Goal: Task Accomplishment & Management: Manage account settings

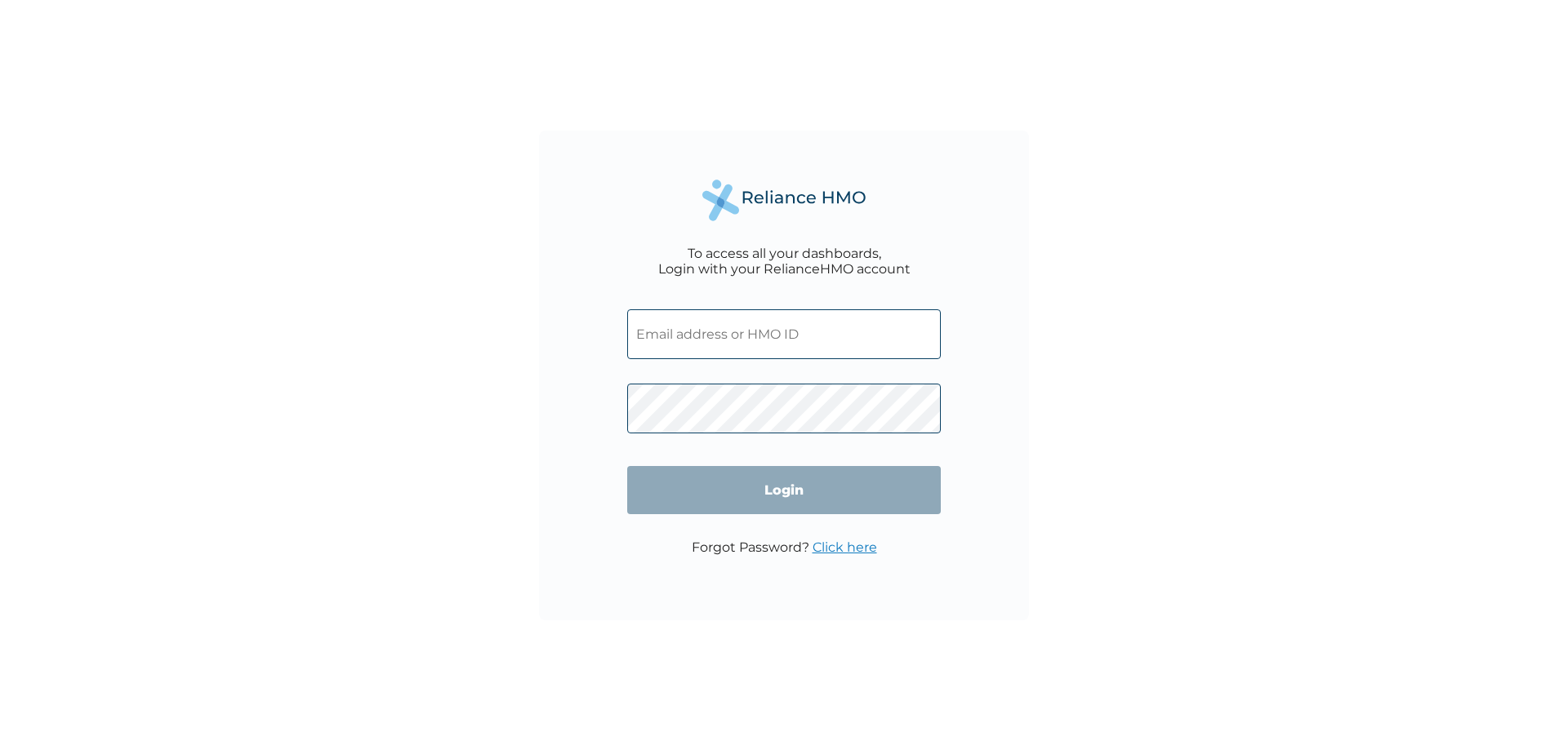
type input "PPY/10254/A"
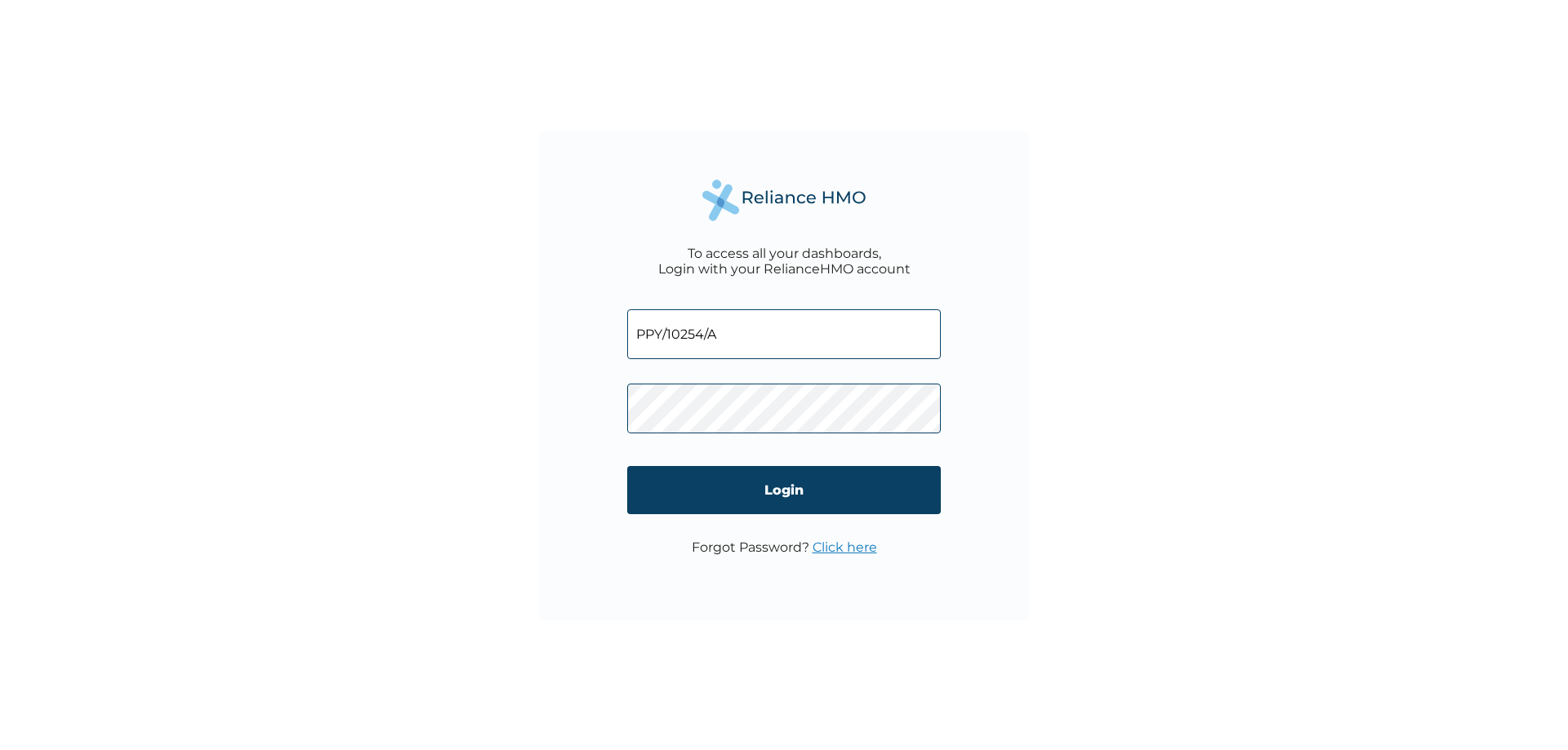
click at [806, 493] on input "Login" at bounding box center [784, 490] width 313 height 48
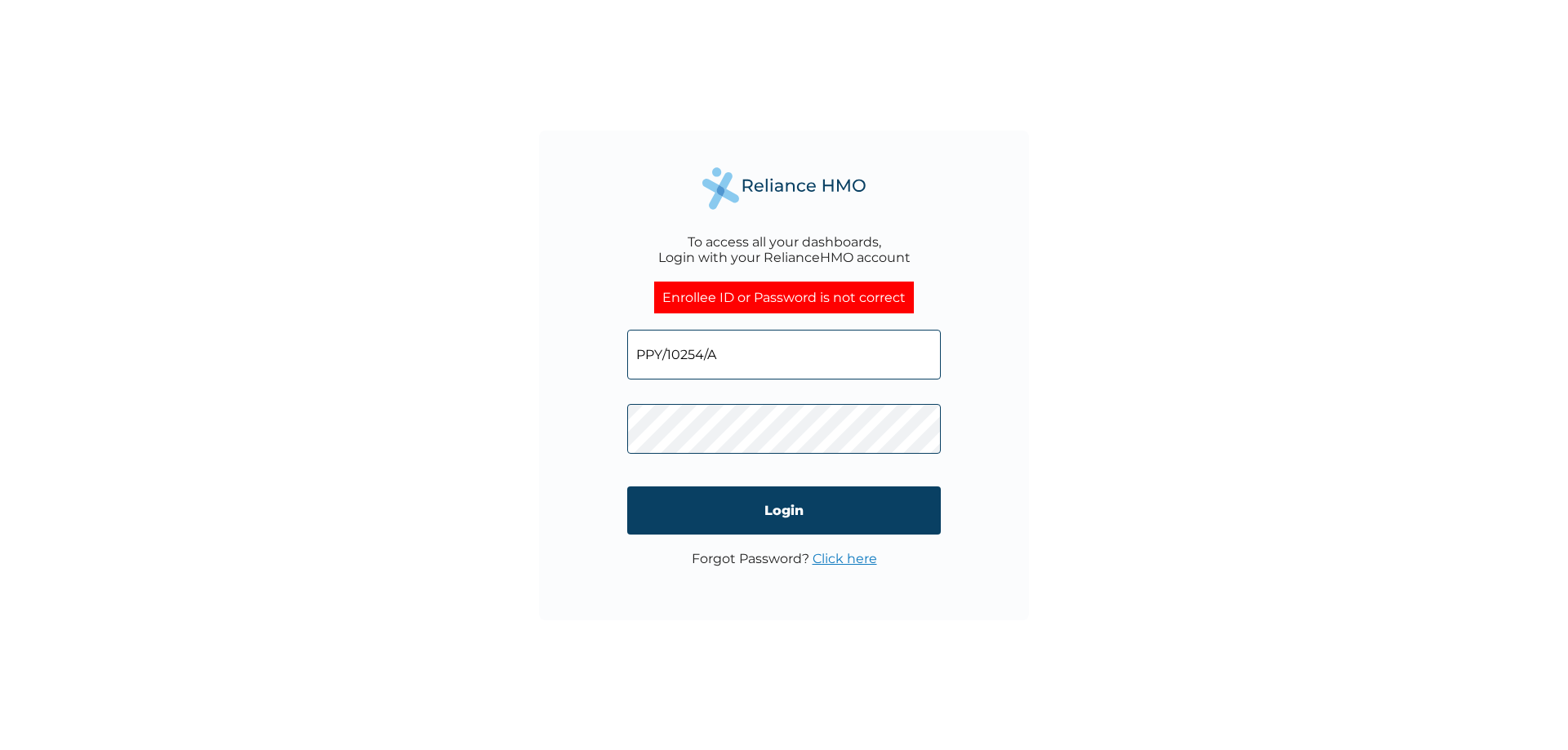
click at [831, 561] on link "Click here" at bounding box center [845, 559] width 65 height 16
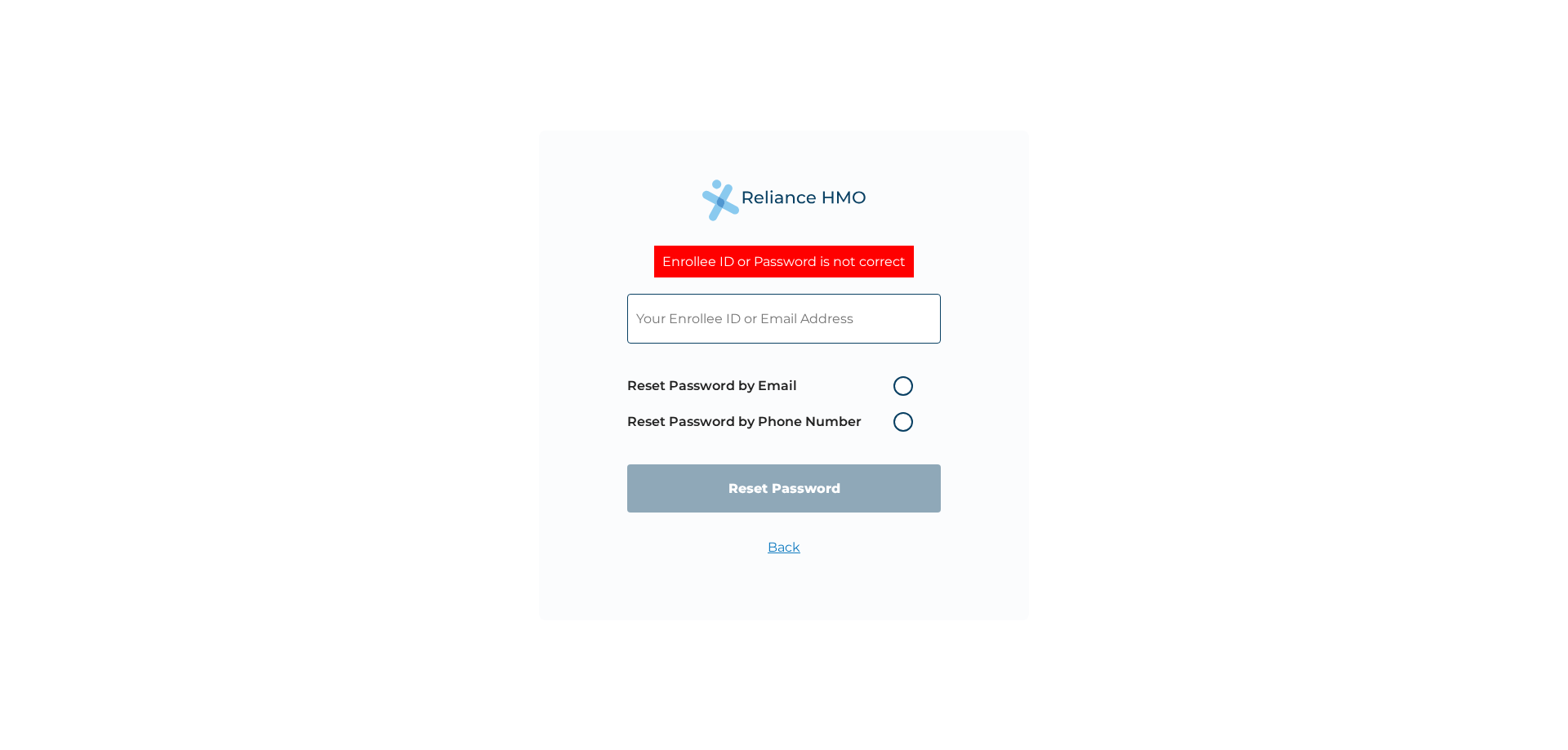
click at [894, 382] on label "Reset Password by Email" at bounding box center [774, 386] width 294 height 20
click at [894, 382] on input "Reset Password by Email" at bounding box center [883, 386] width 26 height 26
radio input "true"
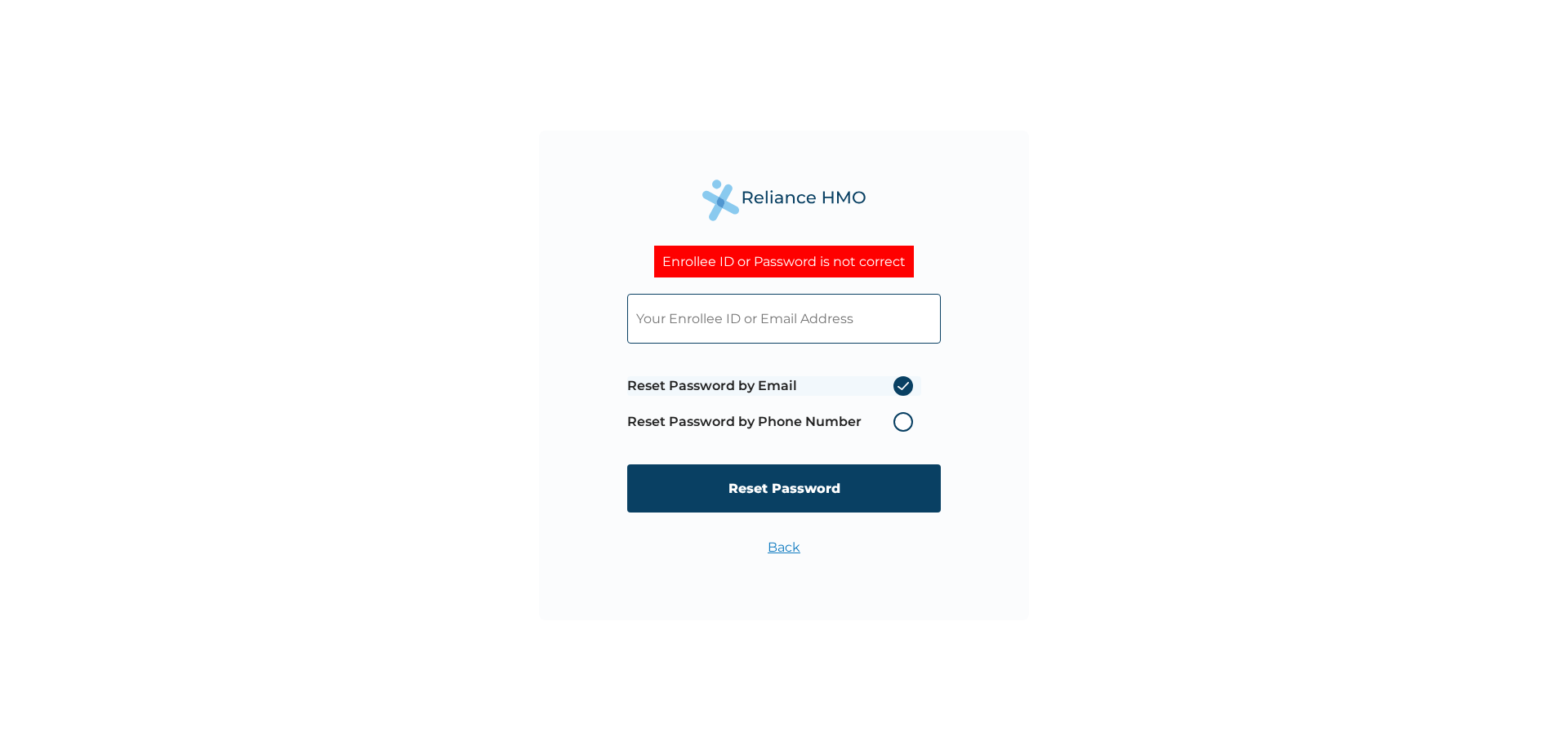
click at [832, 493] on input "Reset Password" at bounding box center [784, 488] width 313 height 48
click at [771, 316] on input "text" at bounding box center [784, 318] width 313 height 50
type input "PPY/10254/A"
drag, startPoint x: 826, startPoint y: 482, endPoint x: 862, endPoint y: 429, distance: 64.1
click at [825, 482] on input "Reset Password" at bounding box center [784, 488] width 313 height 48
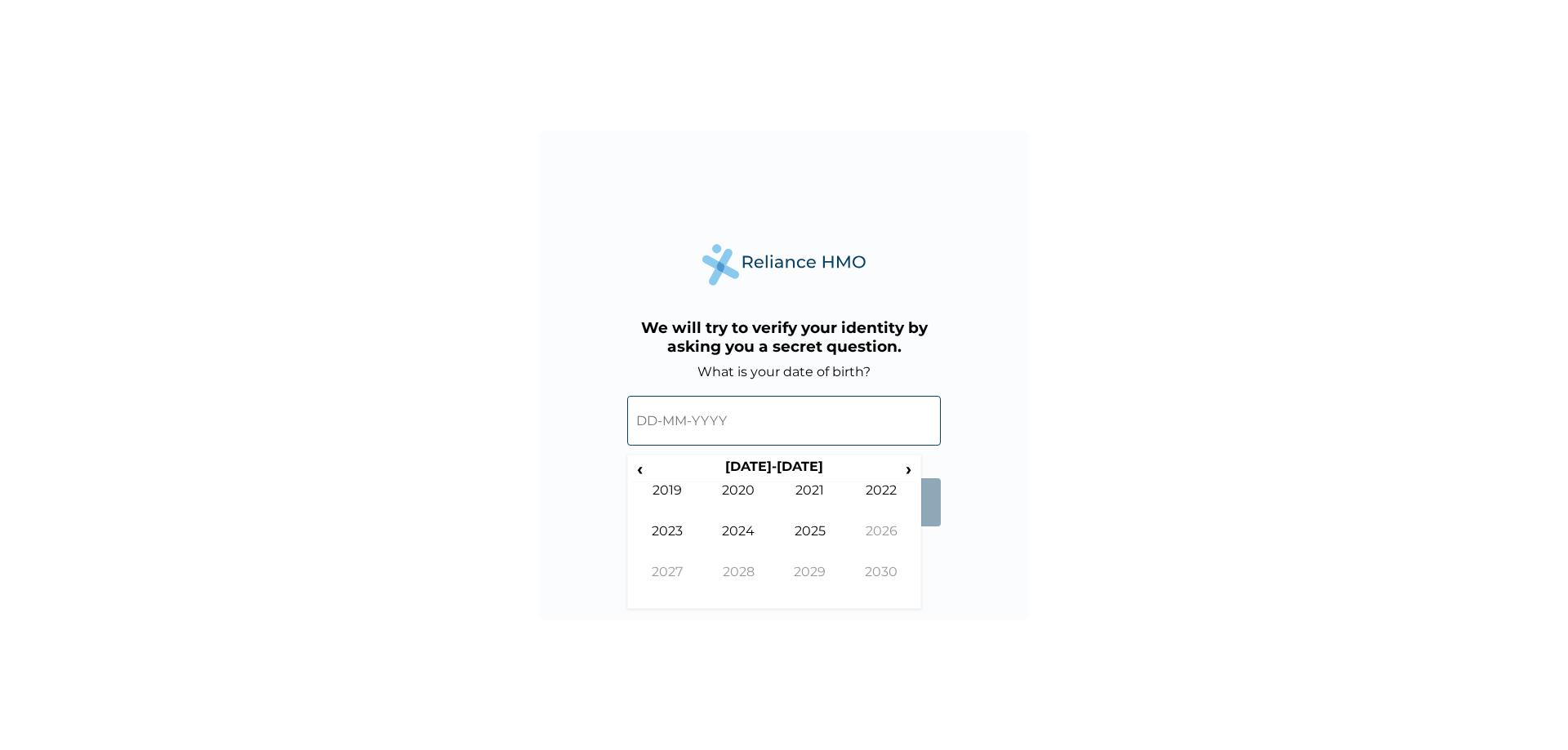
click at [720, 429] on input "text" at bounding box center [784, 420] width 313 height 50
click at [646, 427] on input "text" at bounding box center [784, 420] width 313 height 50
click at [639, 459] on span "‹" at bounding box center [640, 469] width 18 height 21
click at [639, 460] on span "‹" at bounding box center [640, 469] width 18 height 21
click at [642, 470] on span "‹" at bounding box center [640, 469] width 18 height 21
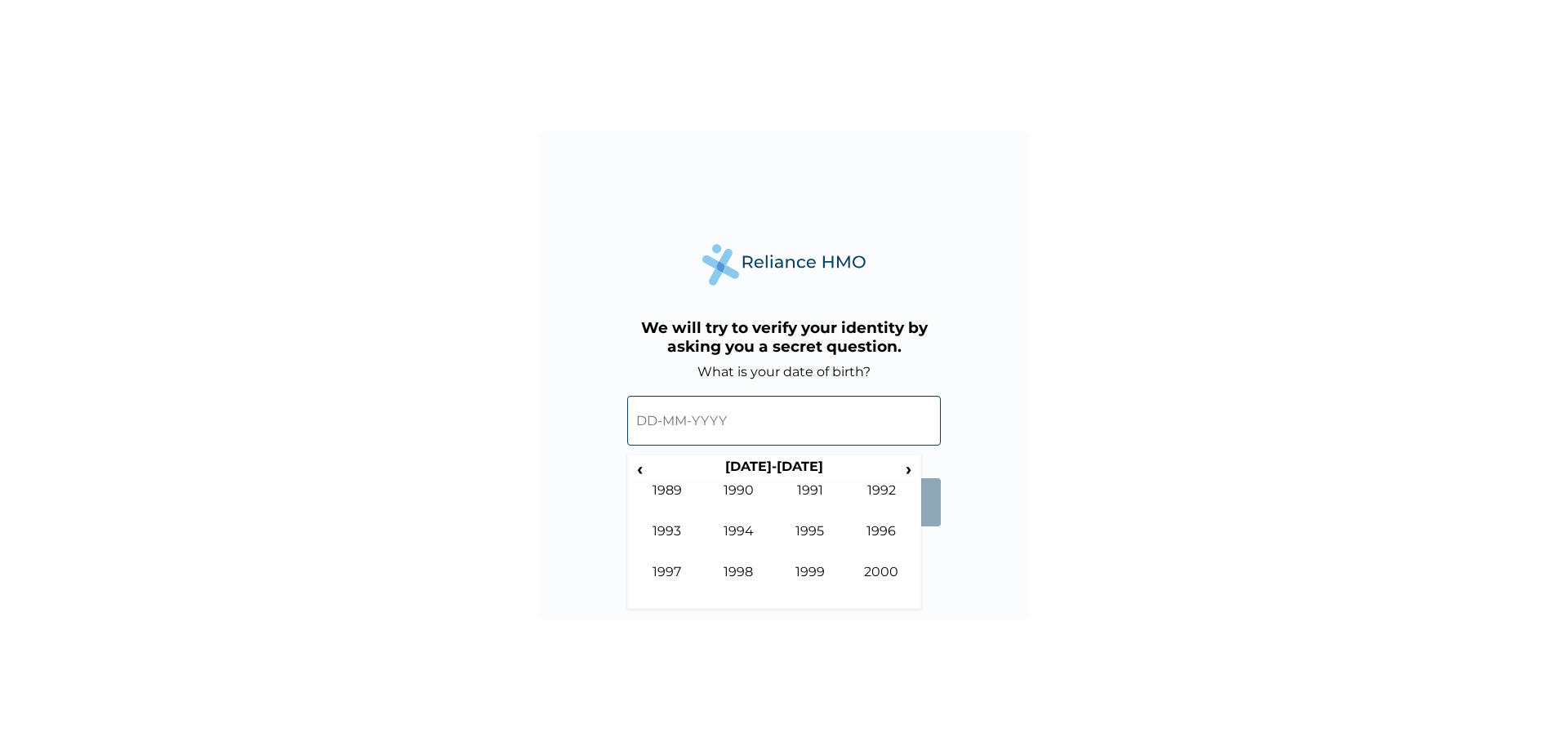
click at [885, 533] on td "1996" at bounding box center [881, 543] width 71 height 41
click at [803, 538] on td "Jul" at bounding box center [809, 543] width 71 height 41
click at [847, 577] on td "26" at bounding box center [856, 584] width 41 height 23
type input "26-07-1996"
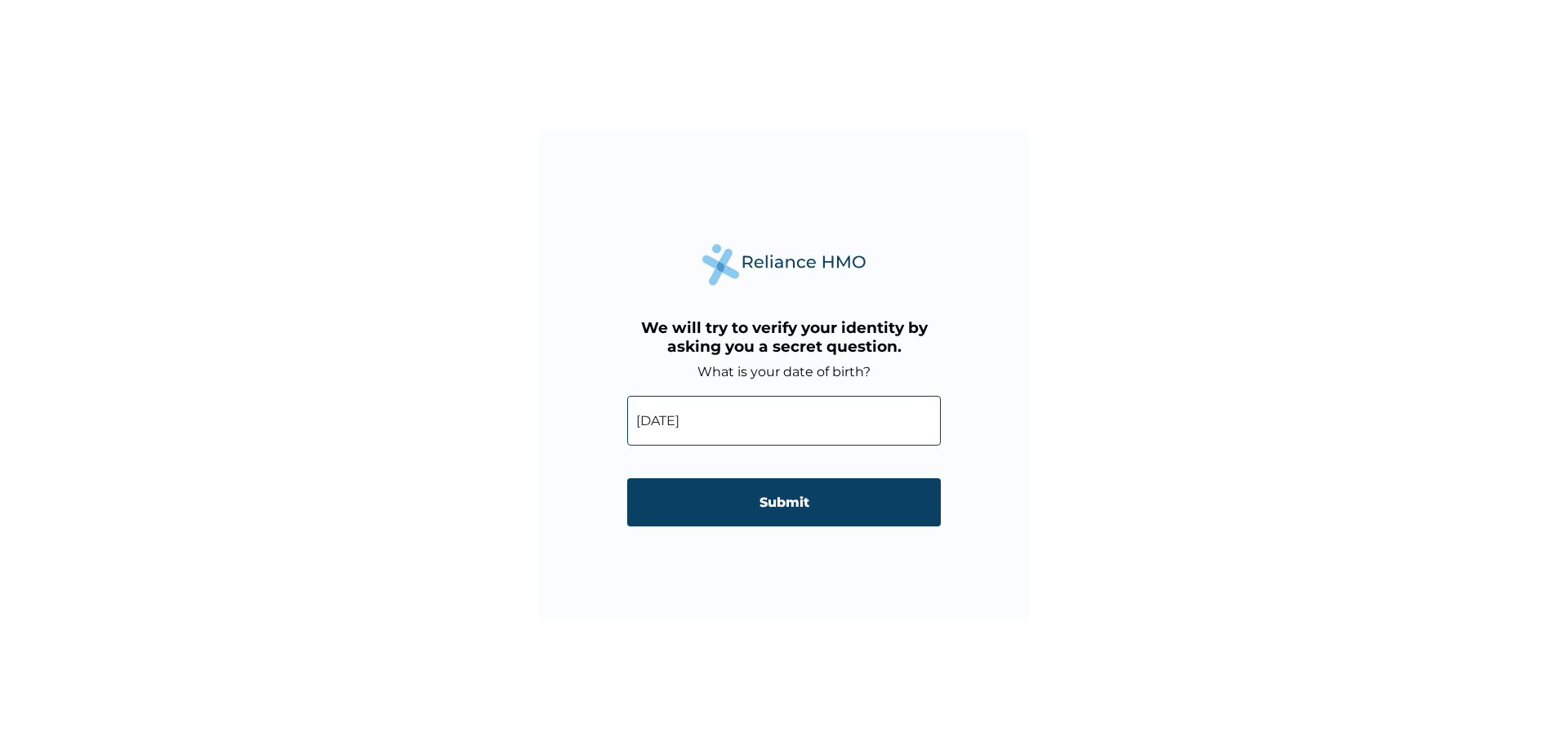
click at [806, 509] on input "Submit" at bounding box center [784, 502] width 313 height 48
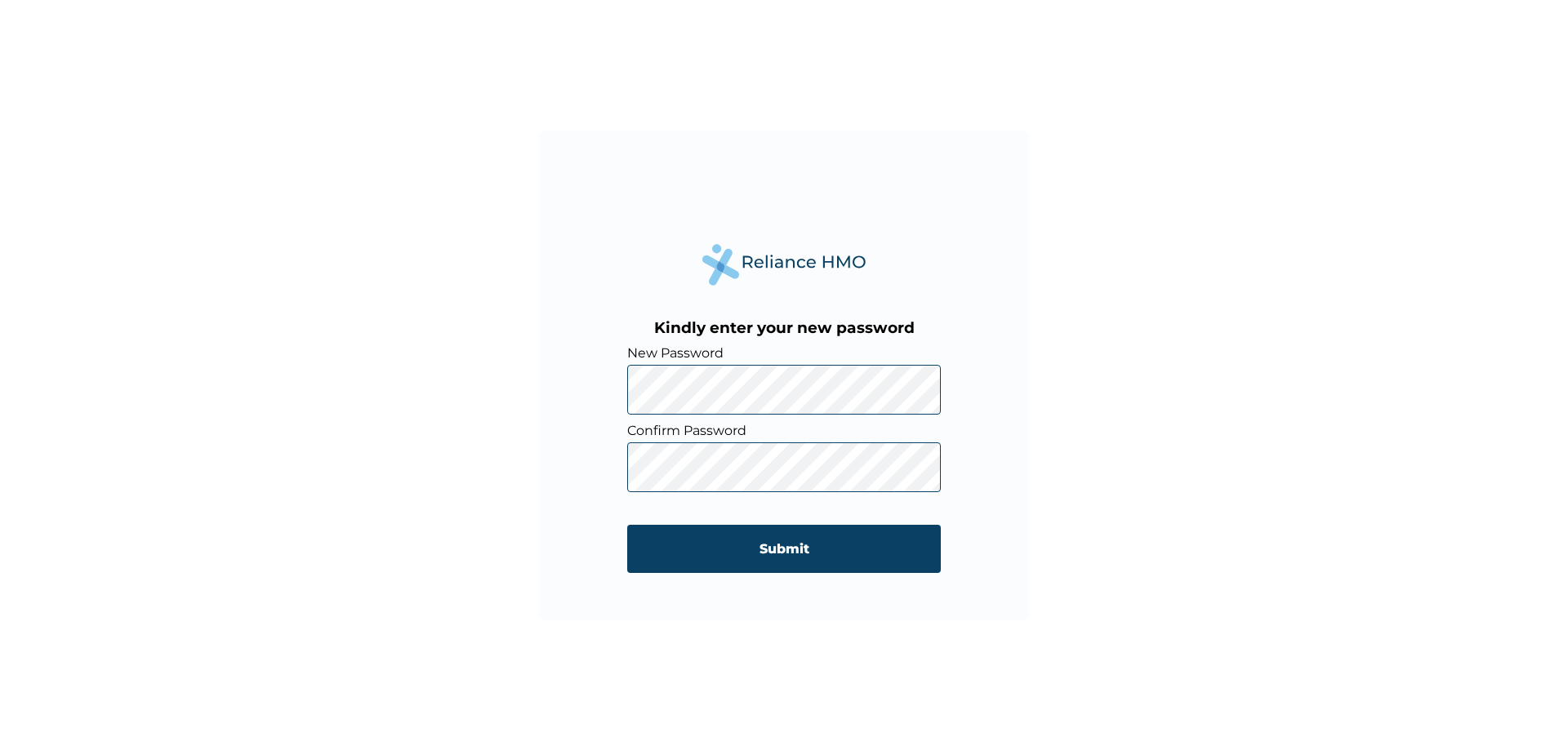
click at [549, 392] on div "Kindly enter your new password New Password Confirm Password Submit" at bounding box center [784, 375] width 490 height 490
click at [824, 544] on input "Submit" at bounding box center [784, 548] width 313 height 48
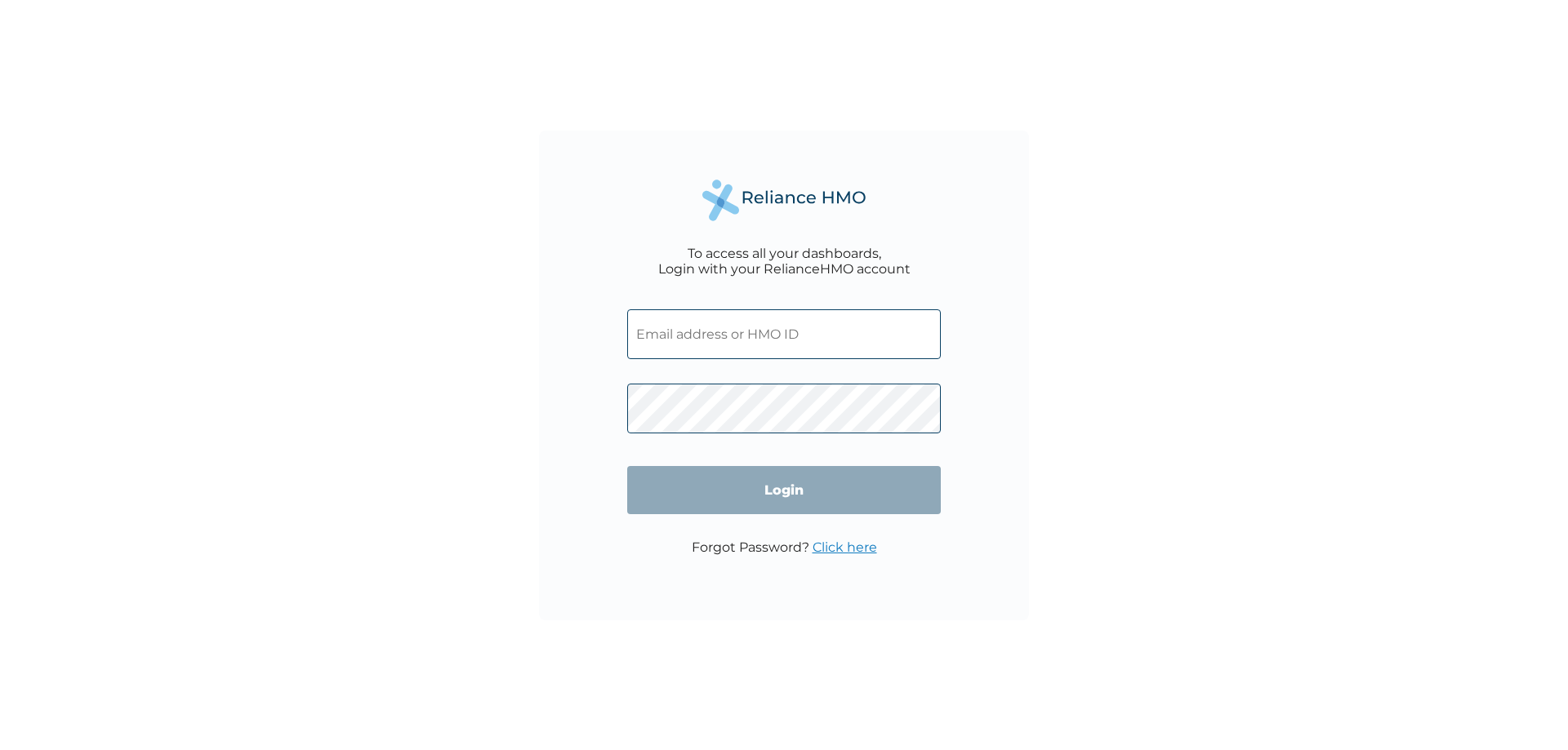
type input "ppy/10254/a"
click at [712, 332] on input "ppy/10254/a" at bounding box center [784, 334] width 313 height 50
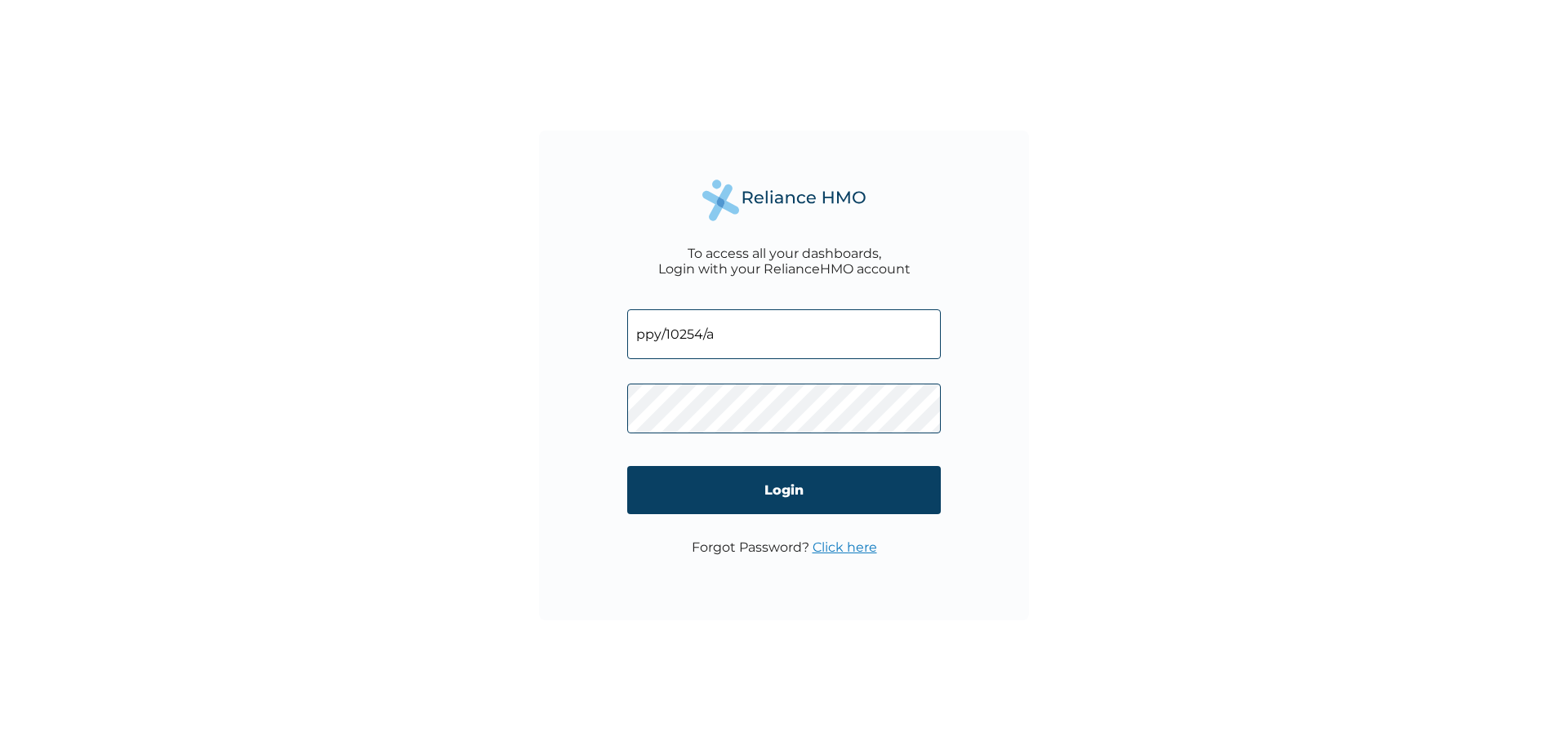
click at [749, 344] on input "ppy/10254/a" at bounding box center [784, 334] width 313 height 50
click at [1073, 379] on div "To access all your dashboards, Login with your RelianceHMO account ppy/10254/a …" at bounding box center [784, 375] width 1568 height 750
click at [803, 484] on input "Login" at bounding box center [784, 490] width 313 height 48
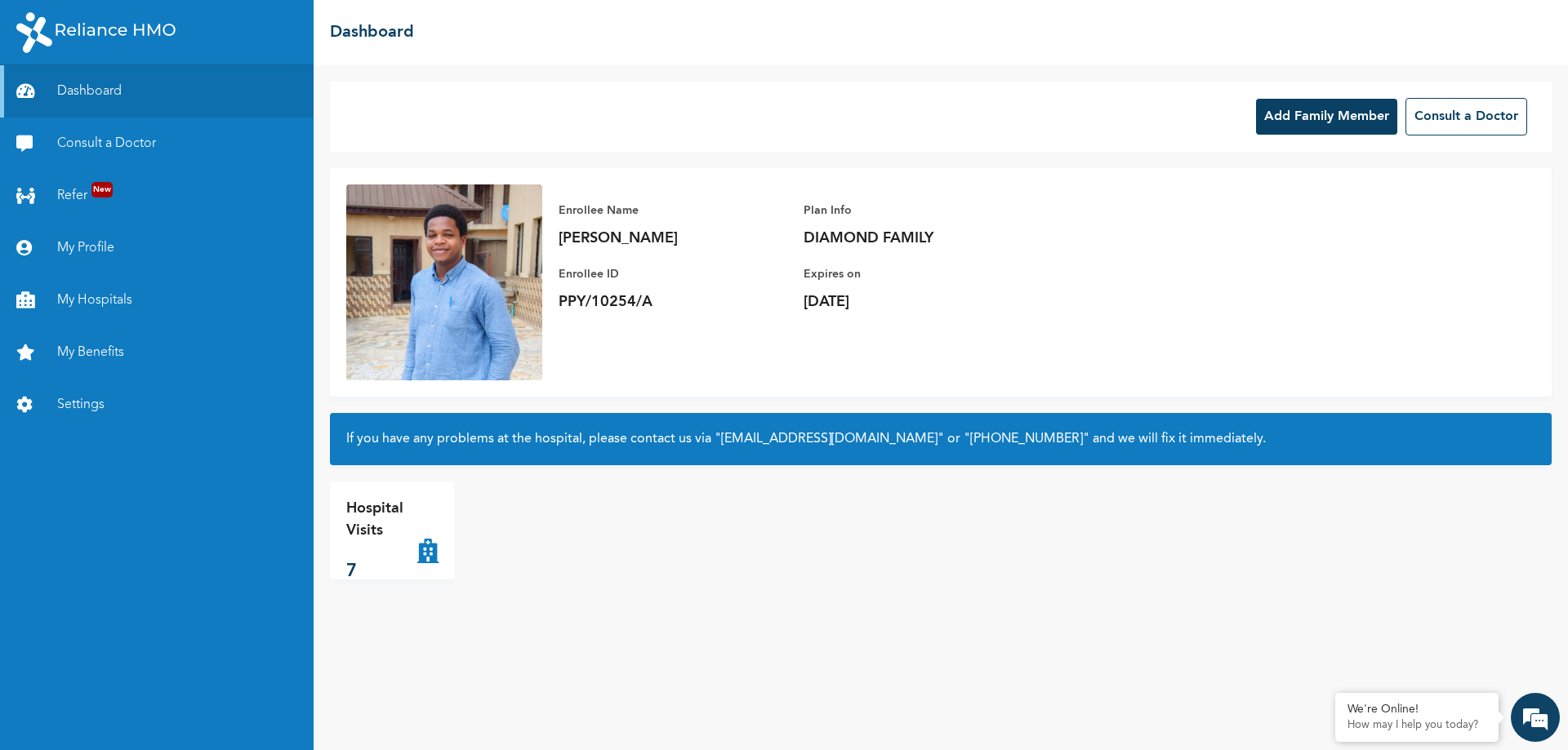
click at [97, 344] on link "My Benefits" at bounding box center [157, 352] width 313 height 52
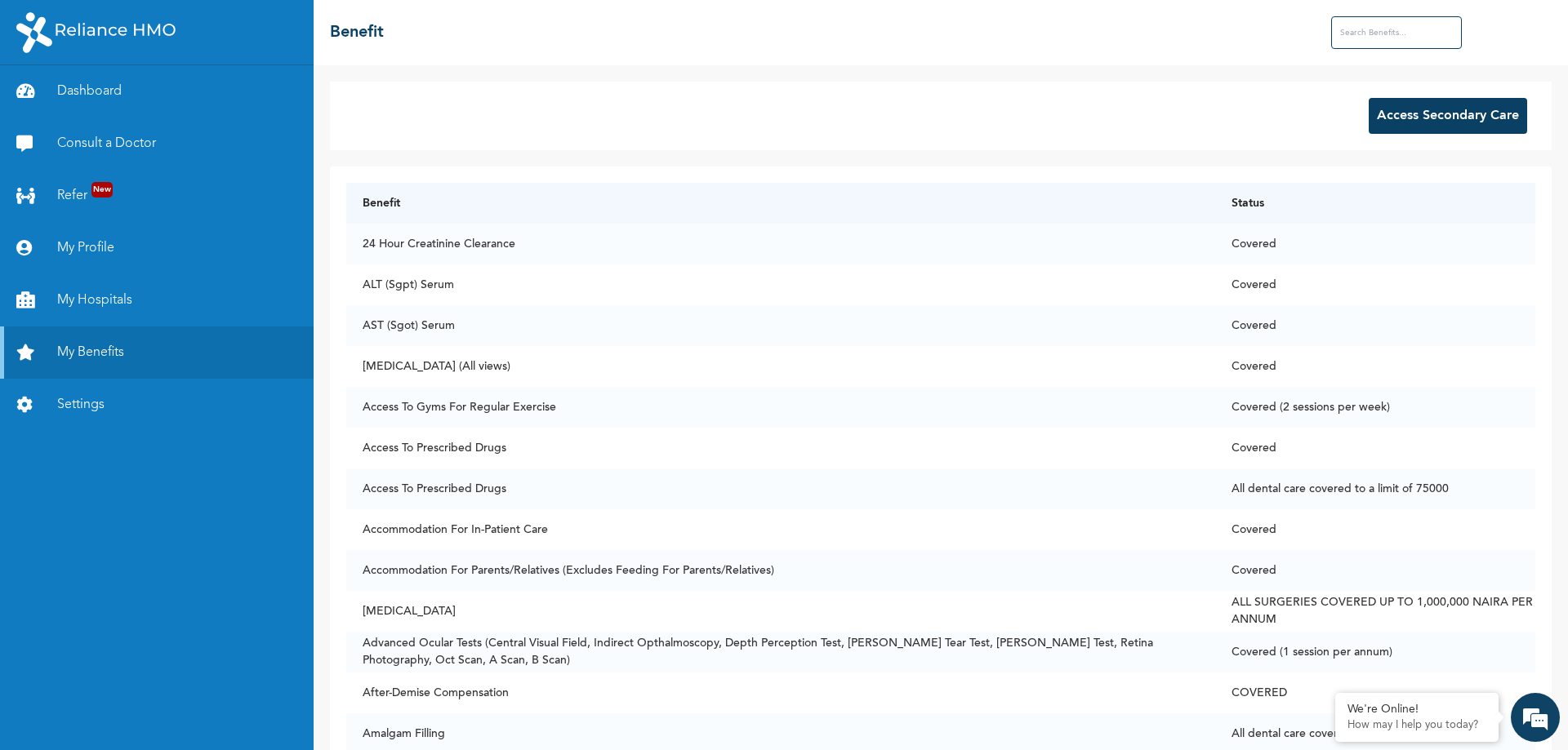
click at [74, 401] on link "Settings" at bounding box center [157, 404] width 313 height 52
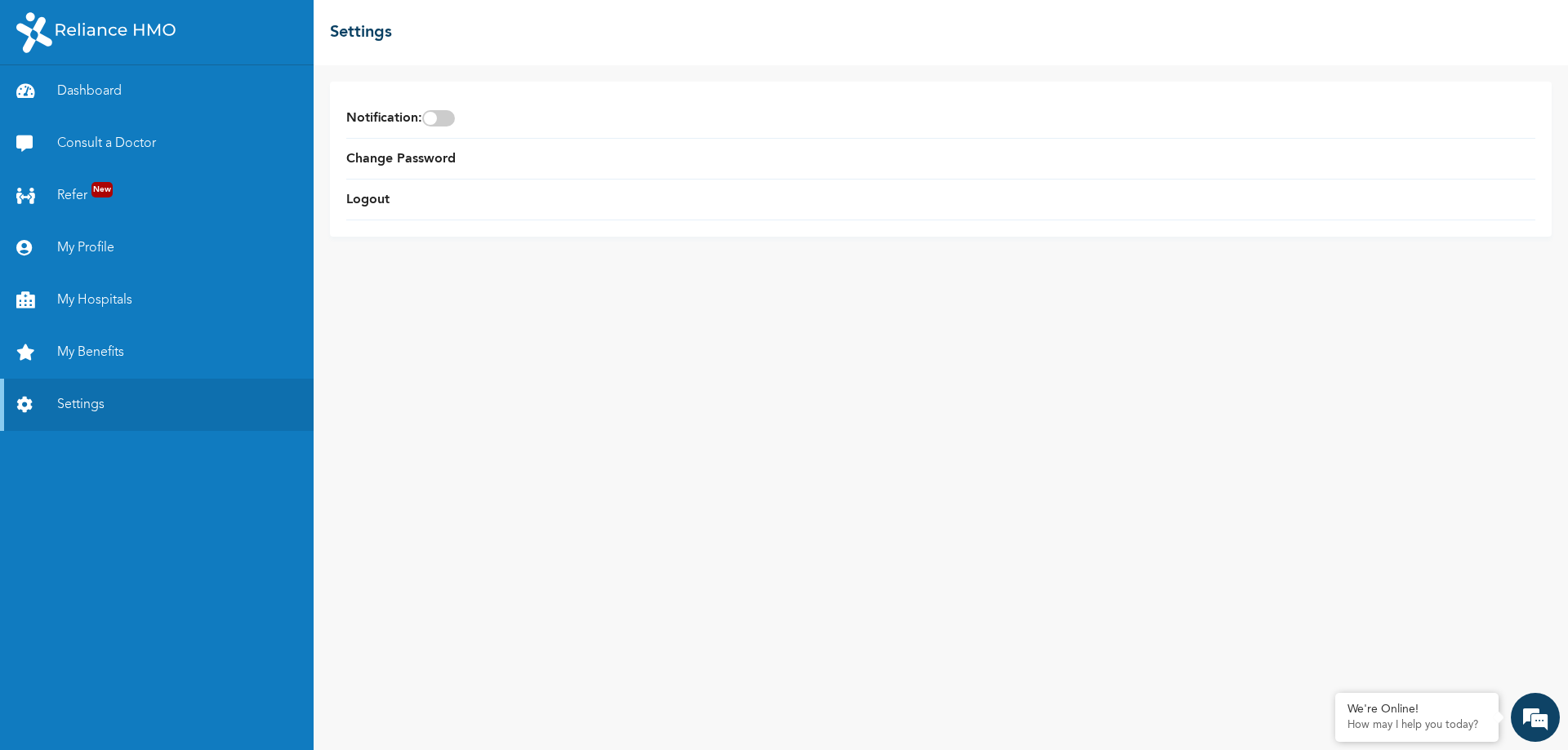
click at [74, 98] on link "Dashboard" at bounding box center [157, 91] width 313 height 52
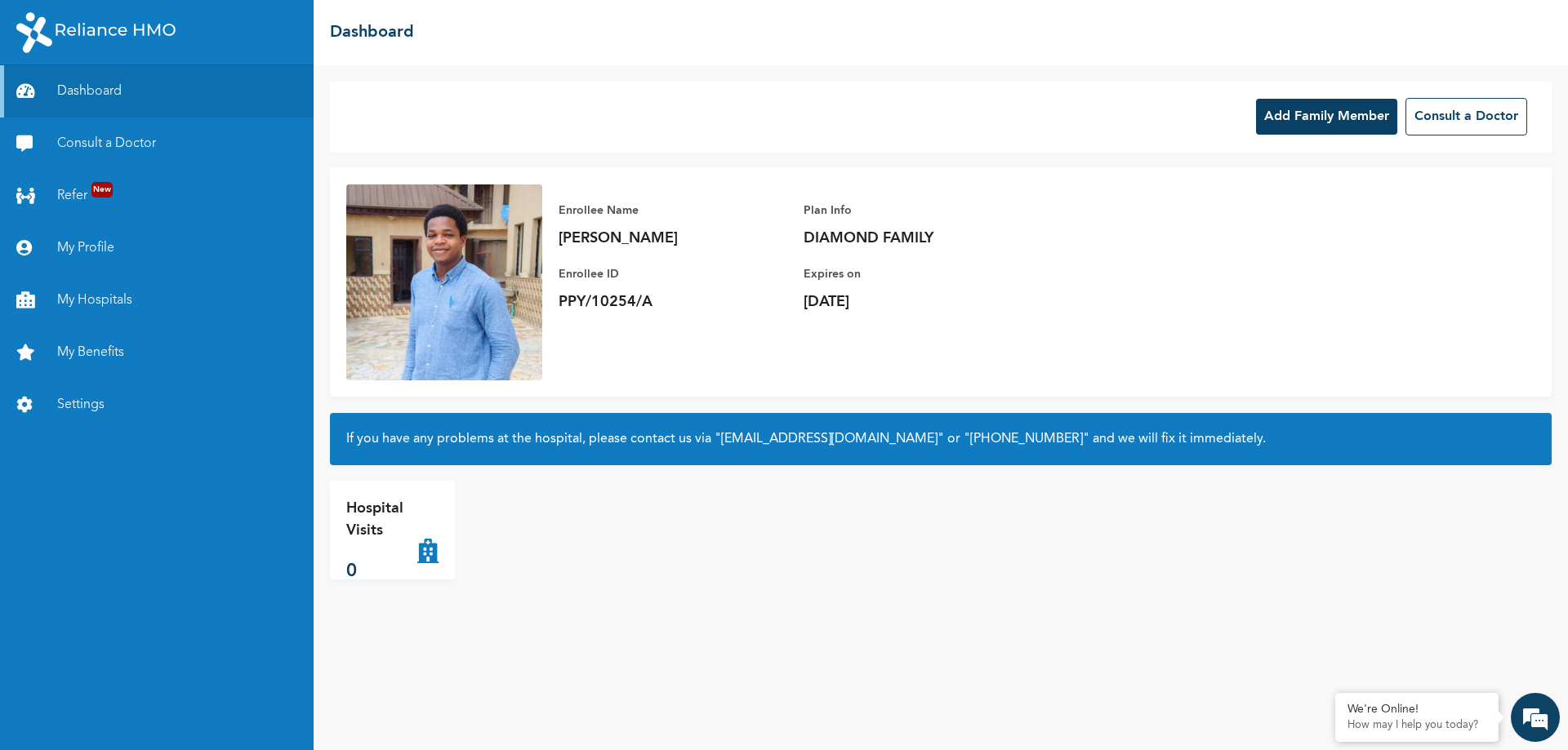
click at [101, 135] on link "Consult a Doctor" at bounding box center [157, 143] width 313 height 52
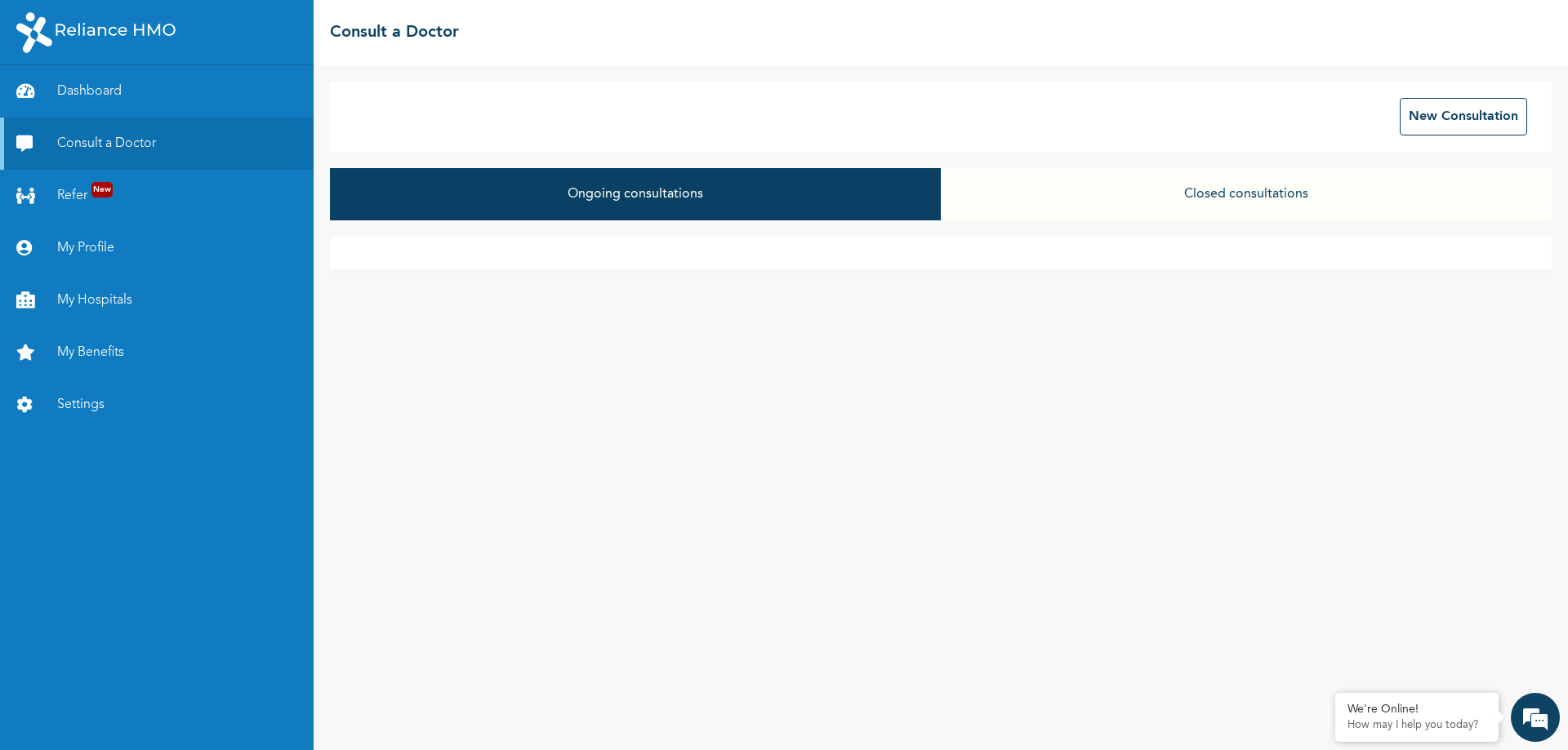
click at [82, 199] on link "Refer New" at bounding box center [157, 195] width 313 height 52
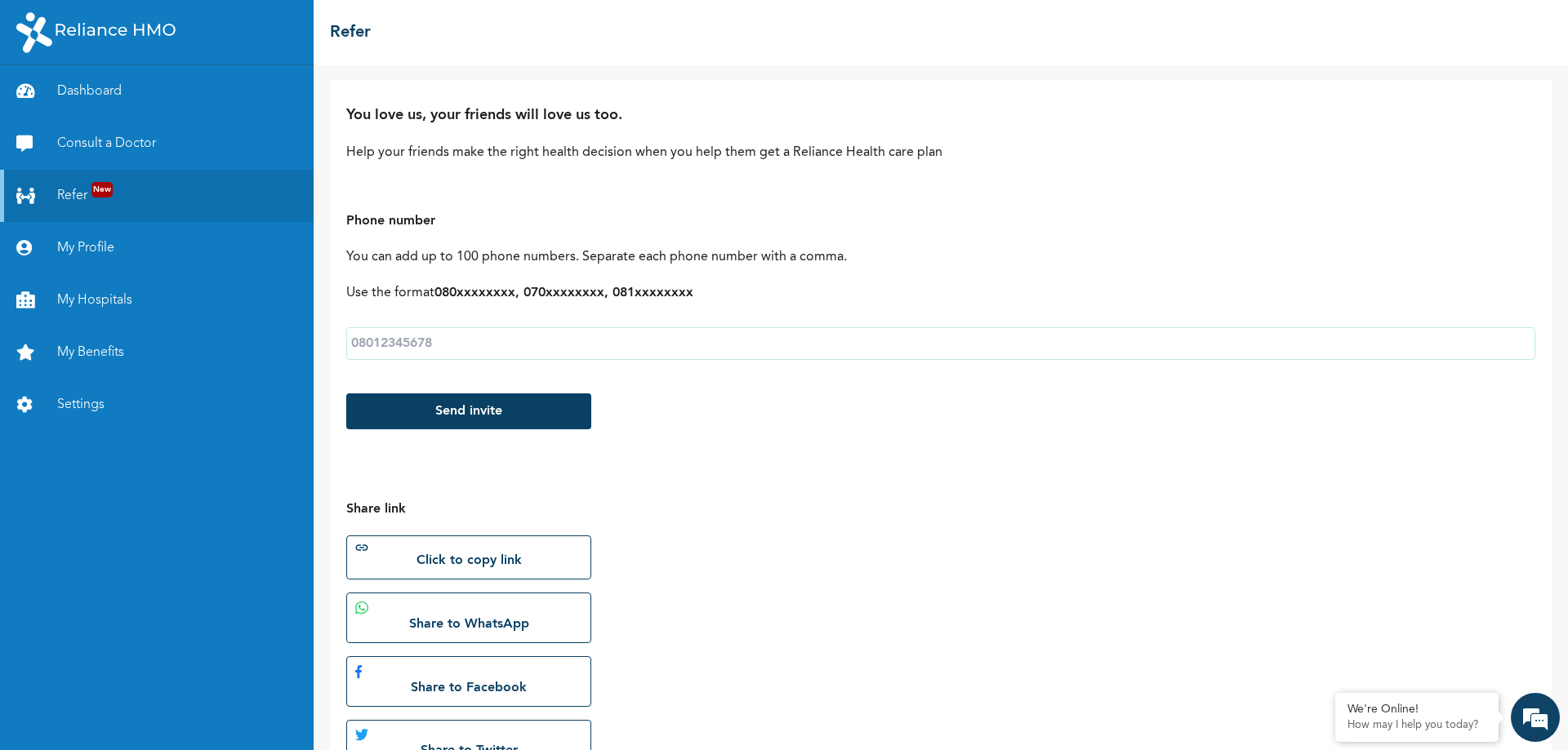
scroll to position [178, 0]
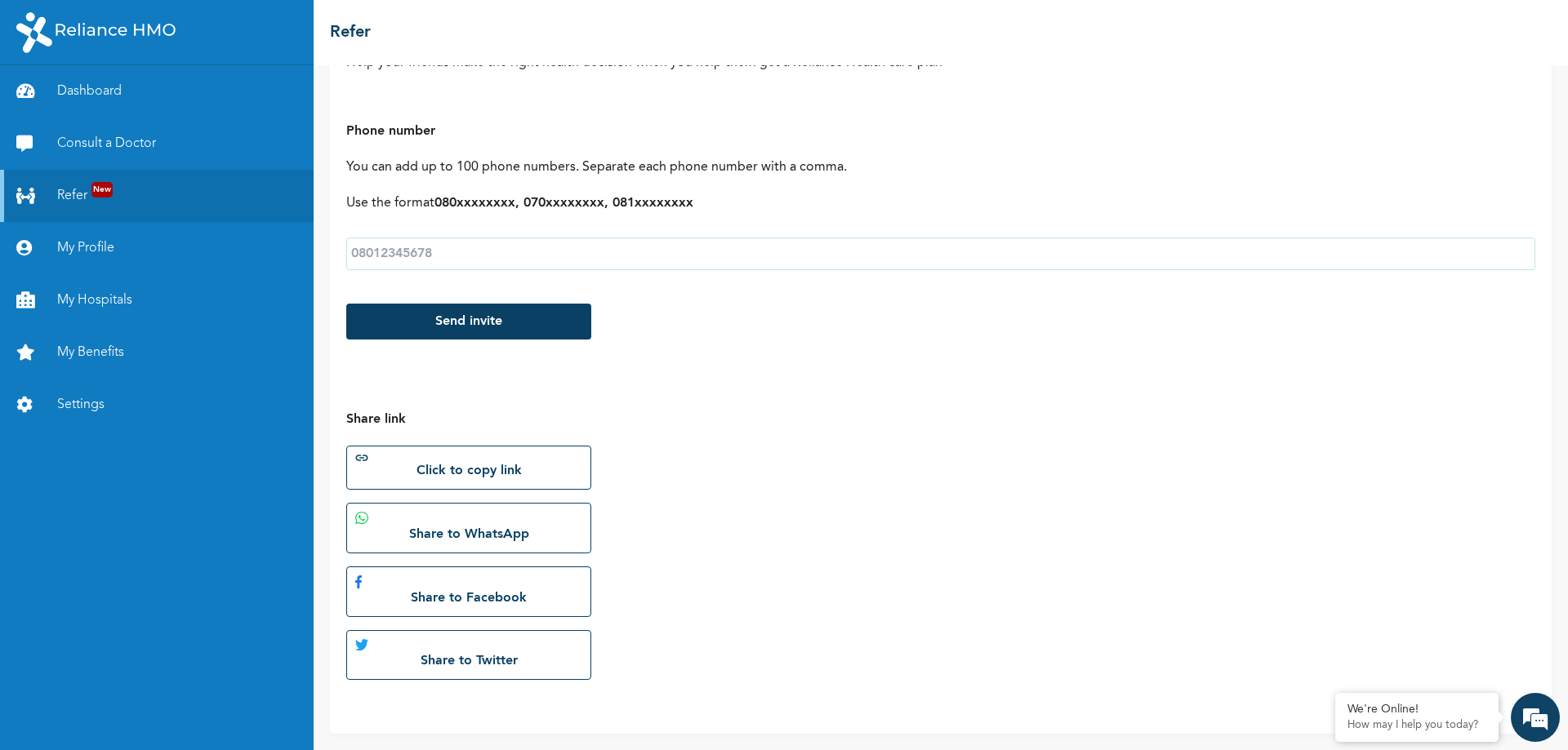
click at [84, 251] on link "My Profile" at bounding box center [157, 248] width 313 height 52
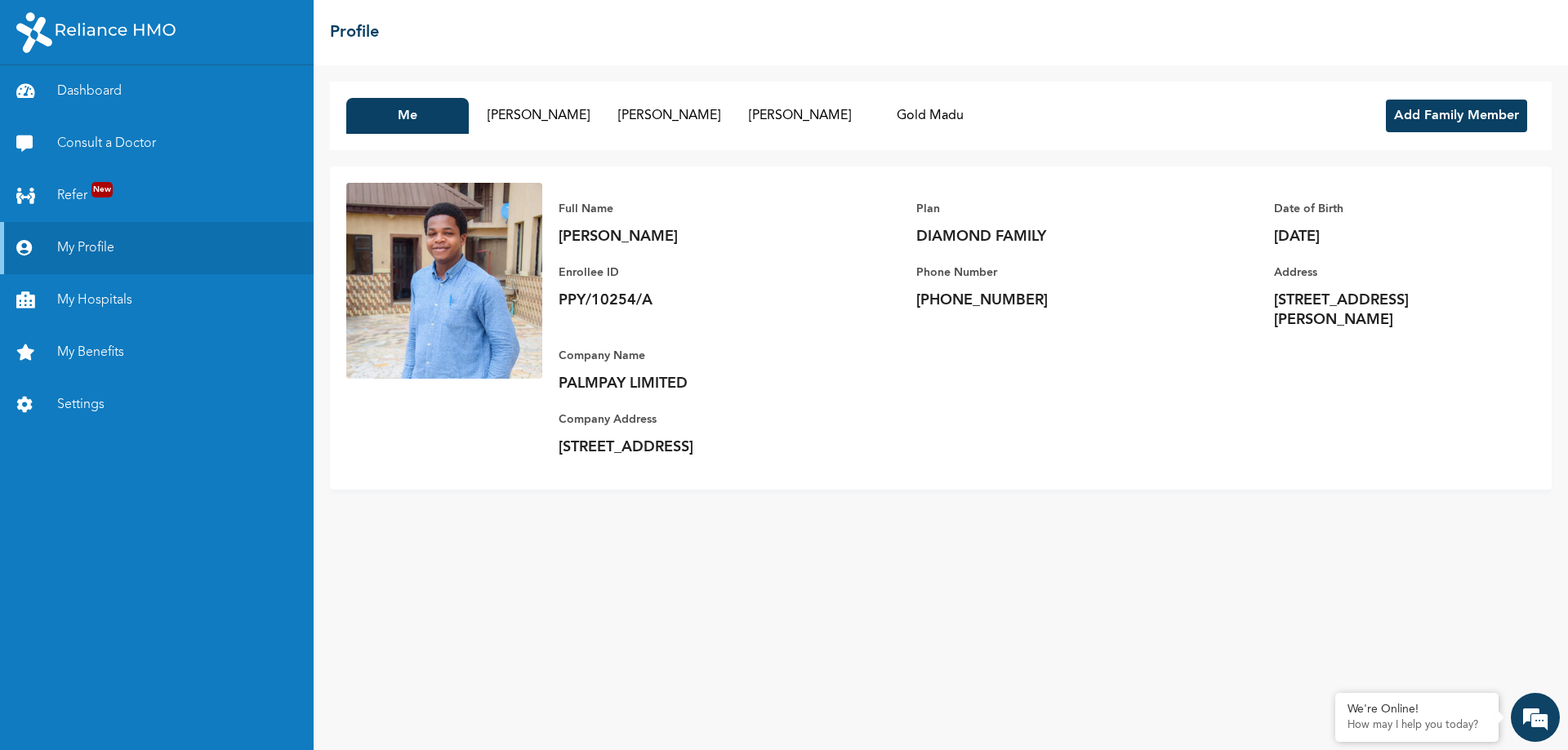
click at [82, 301] on link "My Hospitals" at bounding box center [157, 300] width 313 height 52
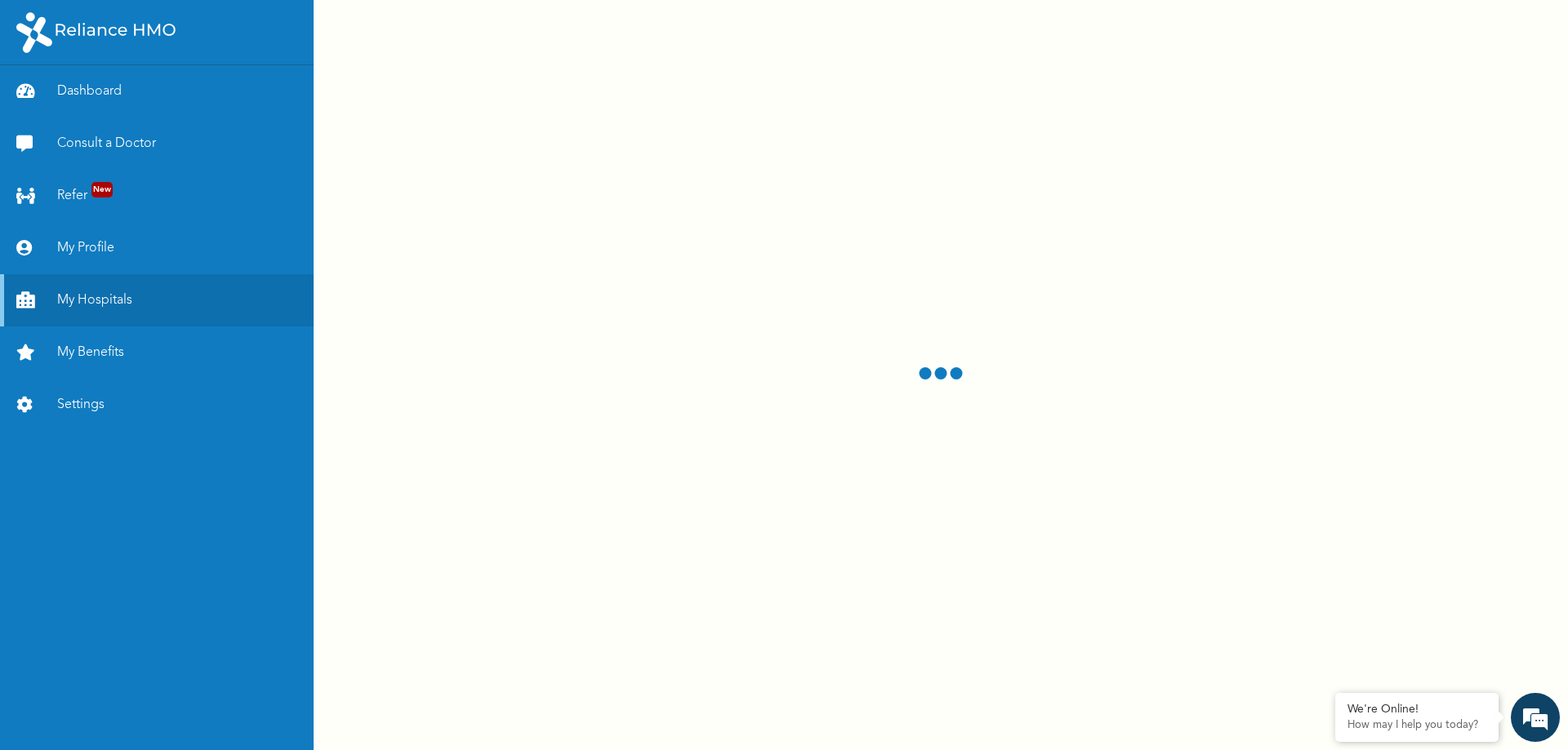
click at [101, 353] on link "My Benefits" at bounding box center [157, 352] width 313 height 52
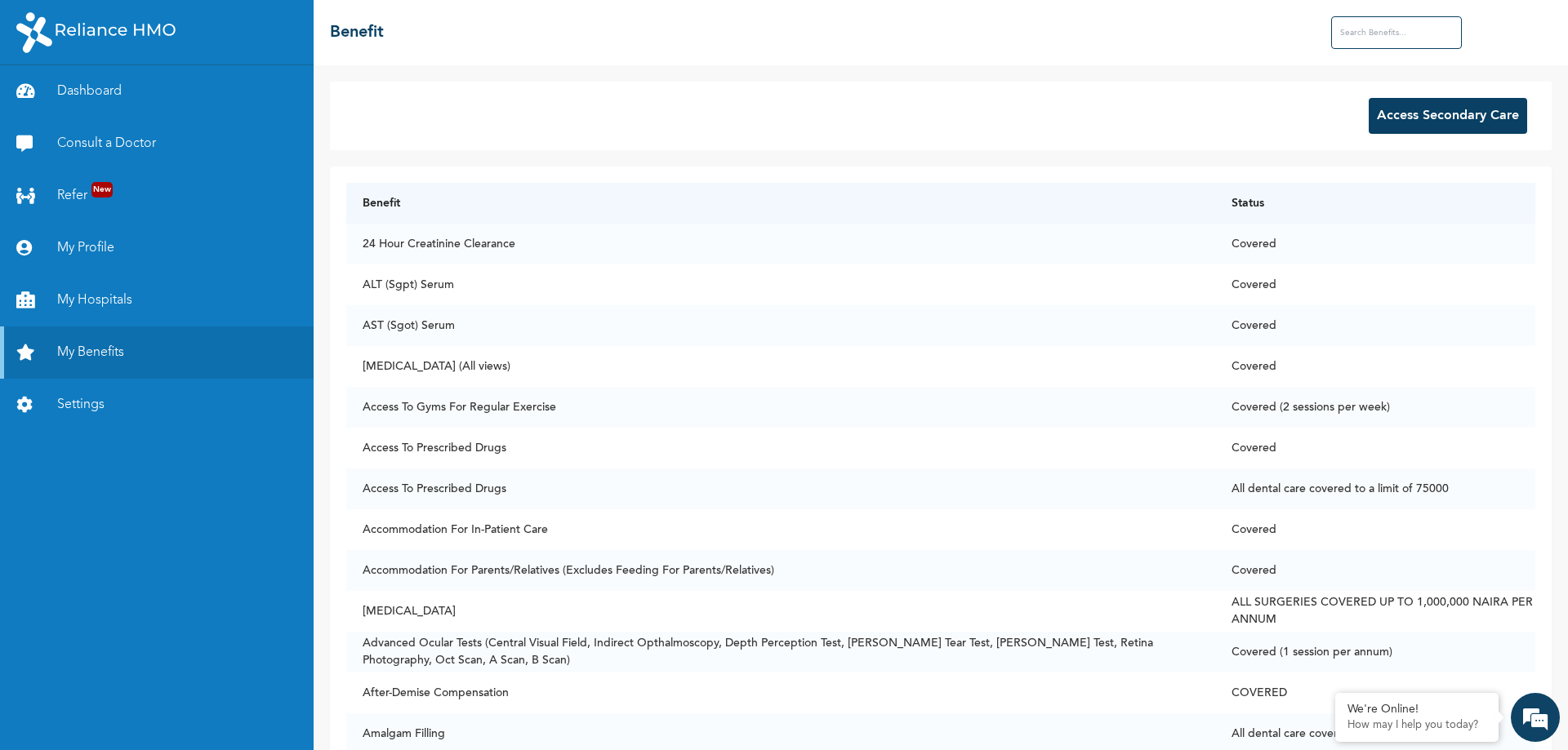
click at [75, 410] on link "Settings" at bounding box center [157, 404] width 313 height 52
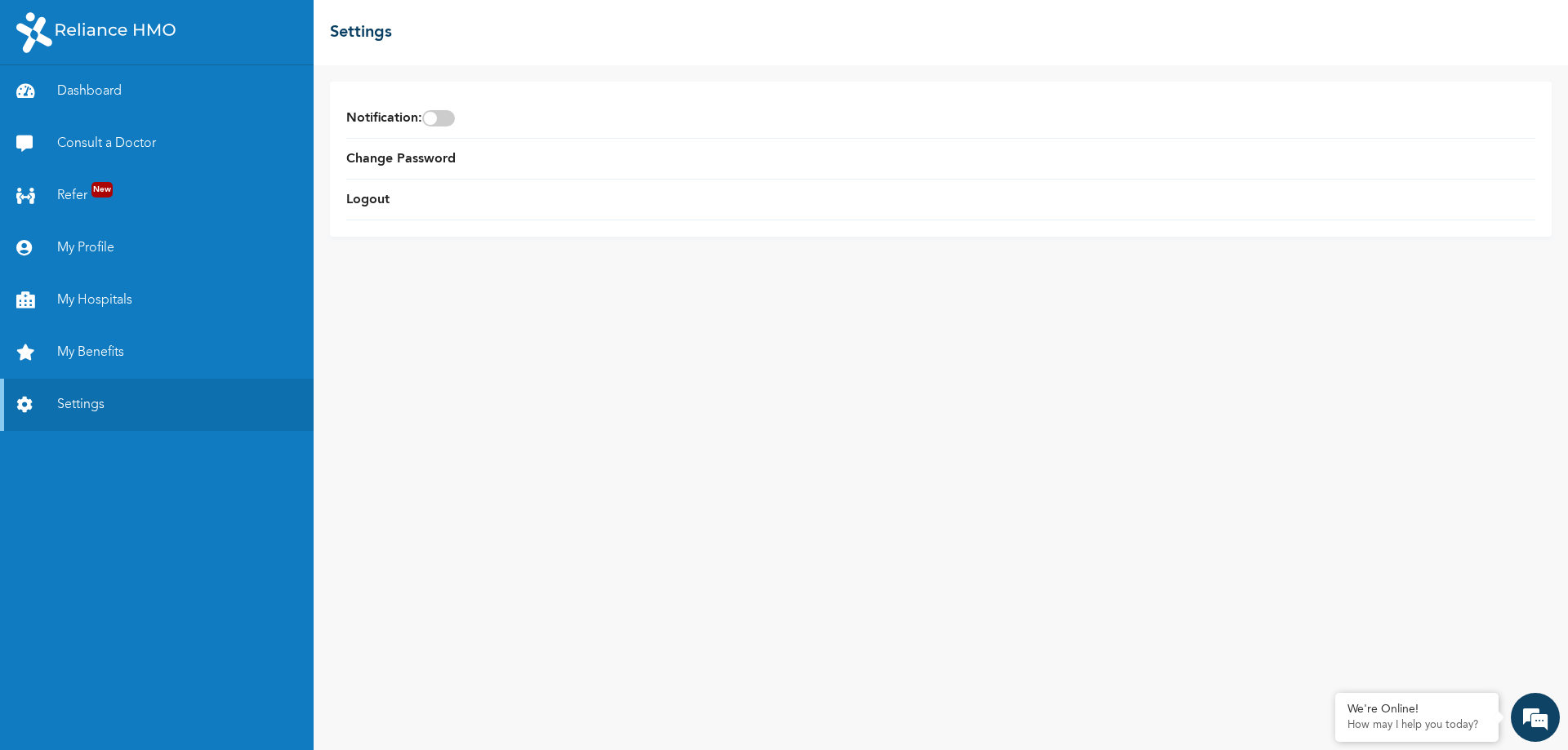
click at [79, 346] on link "My Benefits" at bounding box center [157, 352] width 313 height 52
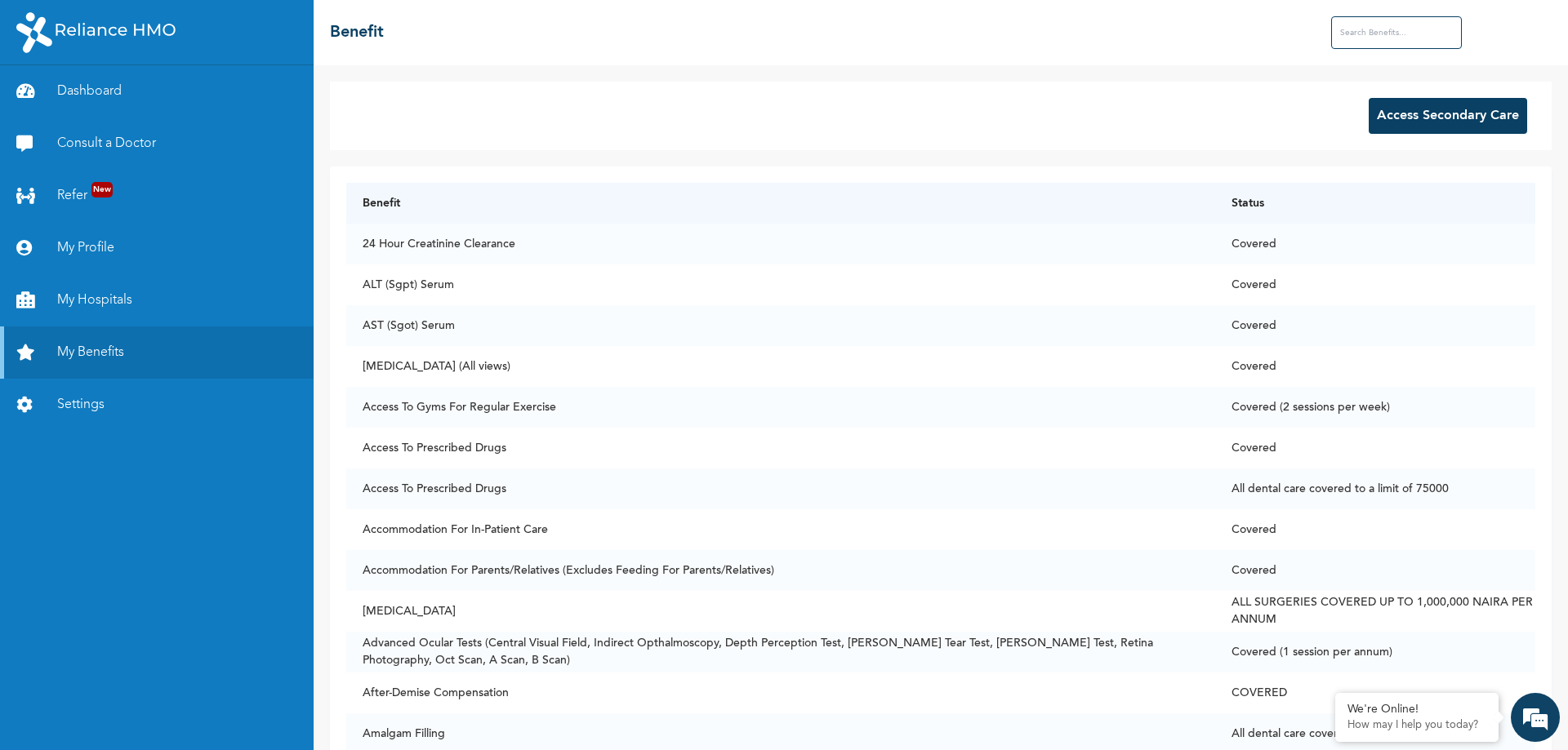
click at [1435, 128] on button "Access Secondary Care" at bounding box center [1448, 116] width 159 height 36
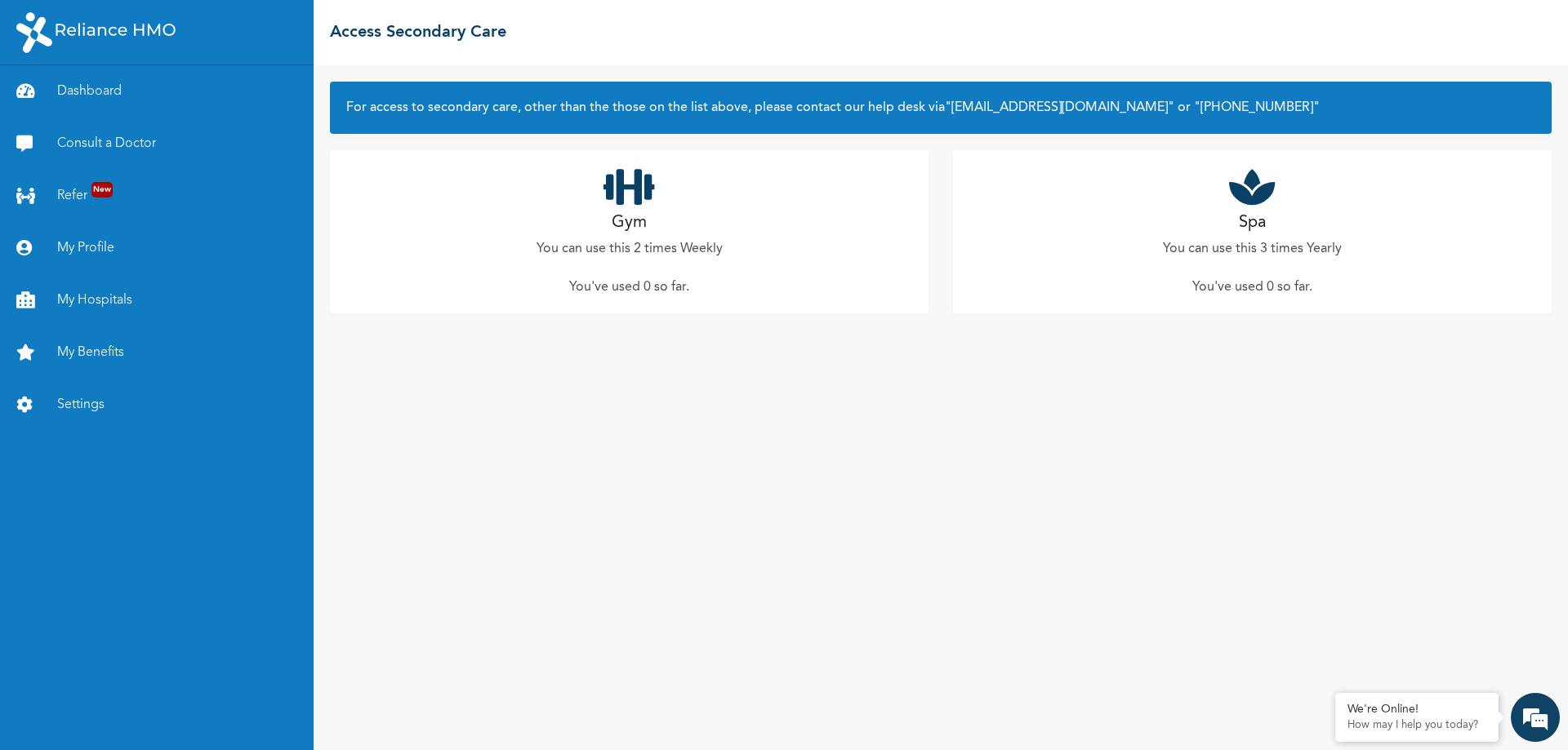
click at [653, 243] on p "You can use this 2 times Weekly" at bounding box center [630, 249] width 186 height 20
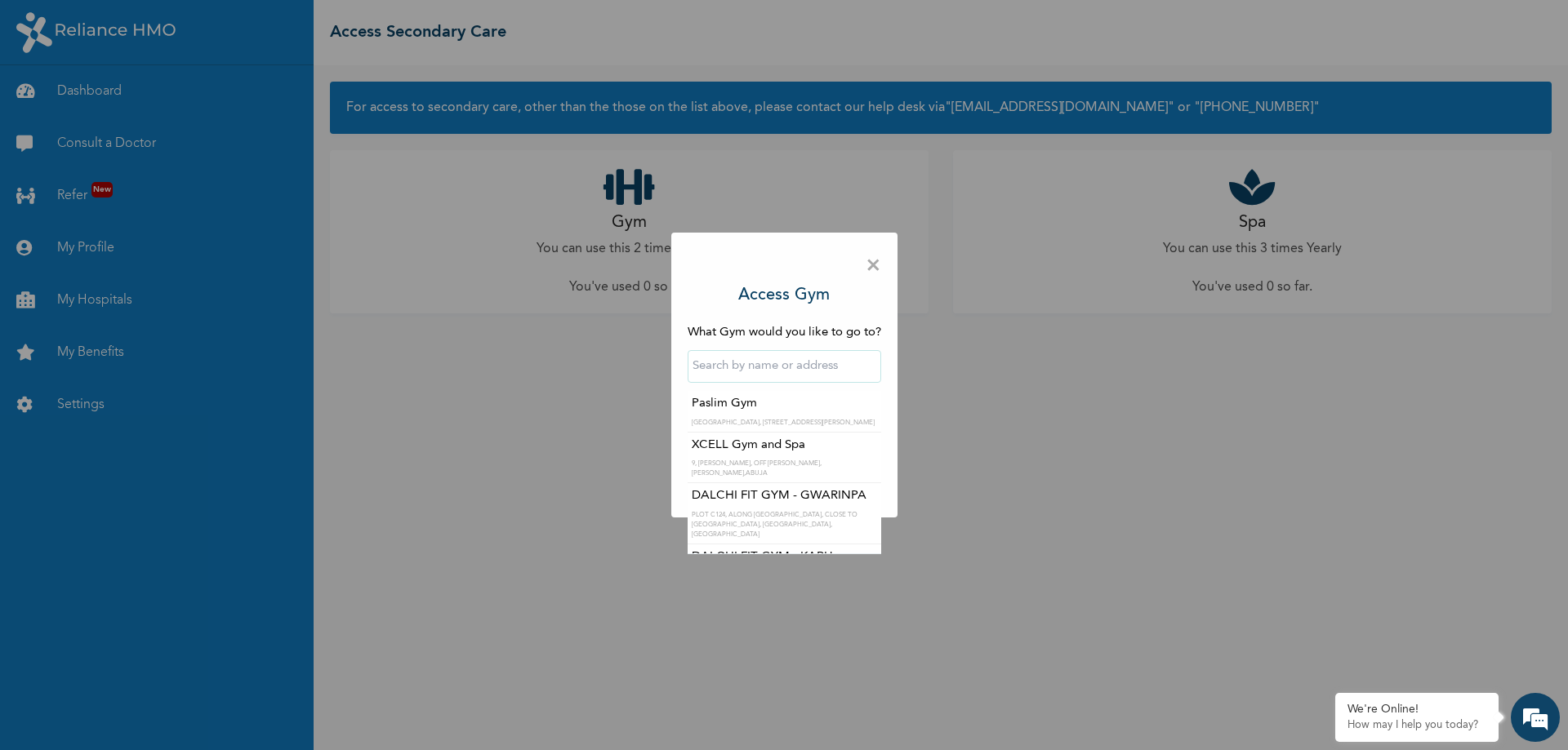
click at [775, 371] on input "text" at bounding box center [784, 366] width 194 height 32
type input "SUCCES"
